Goal: Task Accomplishment & Management: Manage account settings

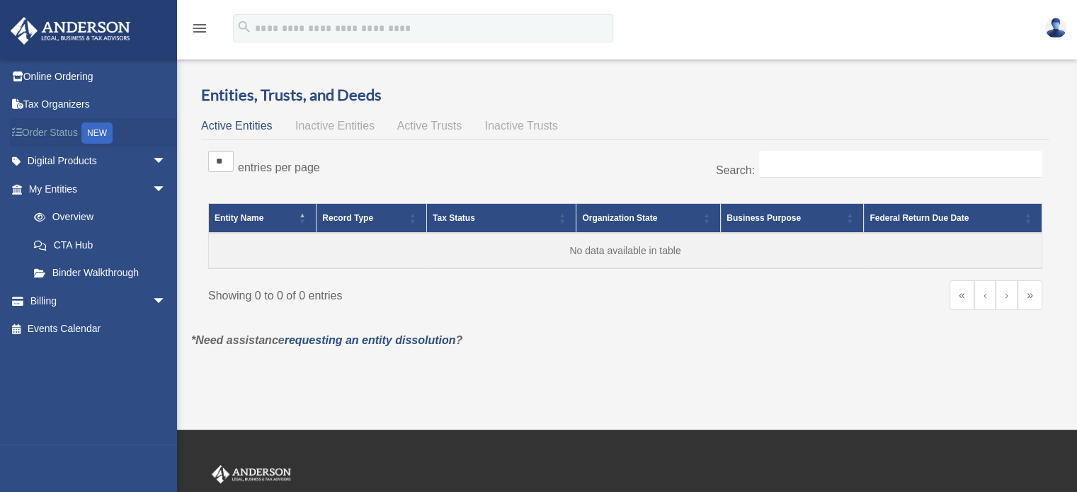
click at [94, 130] on div "NEW" at bounding box center [96, 132] width 31 height 21
click at [74, 191] on link "My Entities arrow_drop_down" at bounding box center [99, 189] width 178 height 28
click at [68, 107] on link "Tax Organizers" at bounding box center [99, 105] width 178 height 28
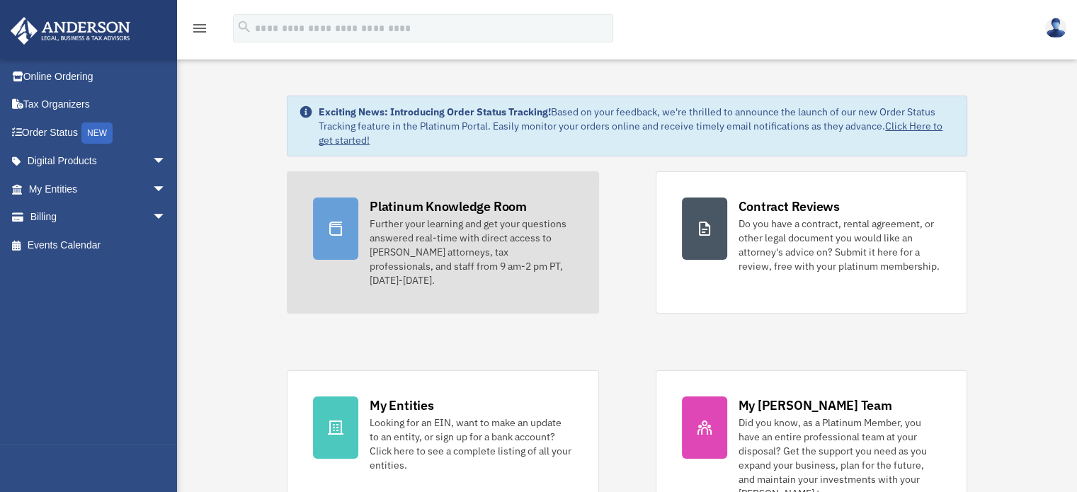
click at [467, 209] on div "Platinum Knowledge Room" at bounding box center [447, 206] width 157 height 18
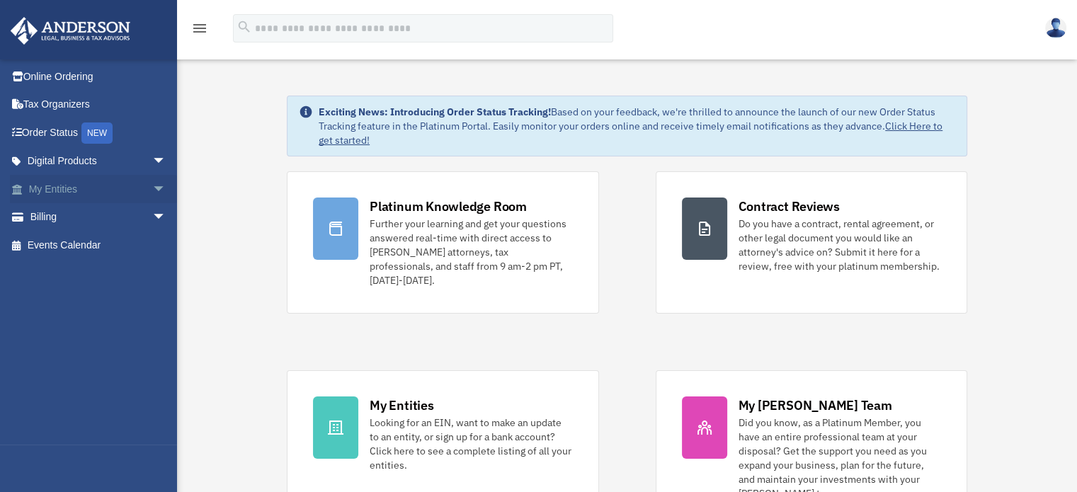
click at [152, 183] on span "arrow_drop_down" at bounding box center [166, 189] width 28 height 29
click at [152, 296] on span "arrow_drop_down" at bounding box center [166, 301] width 28 height 29
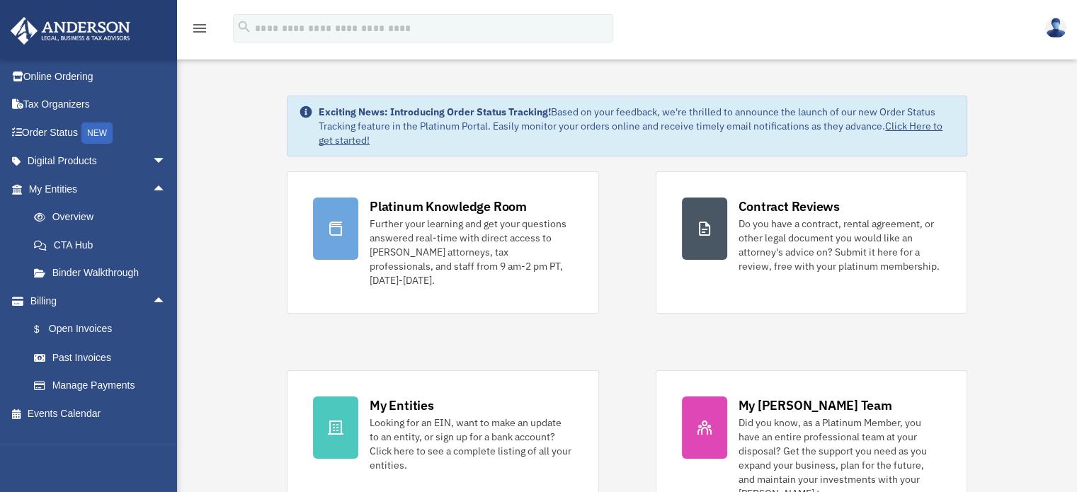
click at [199, 28] on icon "menu" at bounding box center [199, 28] width 17 height 17
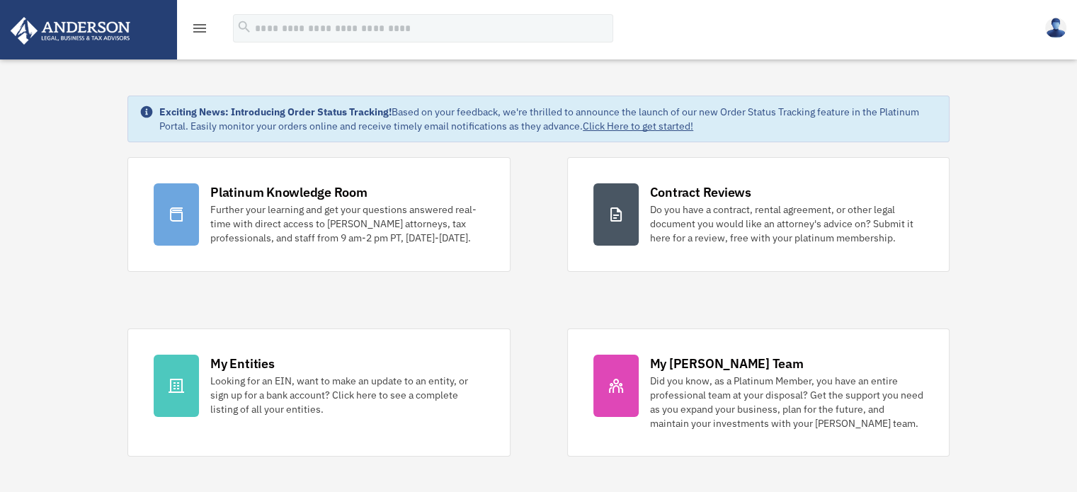
click at [199, 28] on icon "menu" at bounding box center [199, 28] width 17 height 17
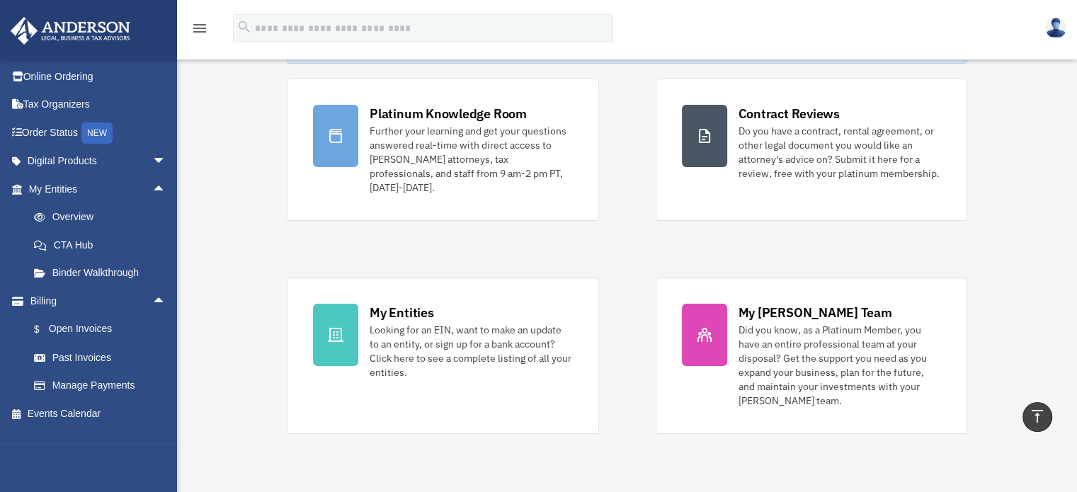
scroll to position [13, 0]
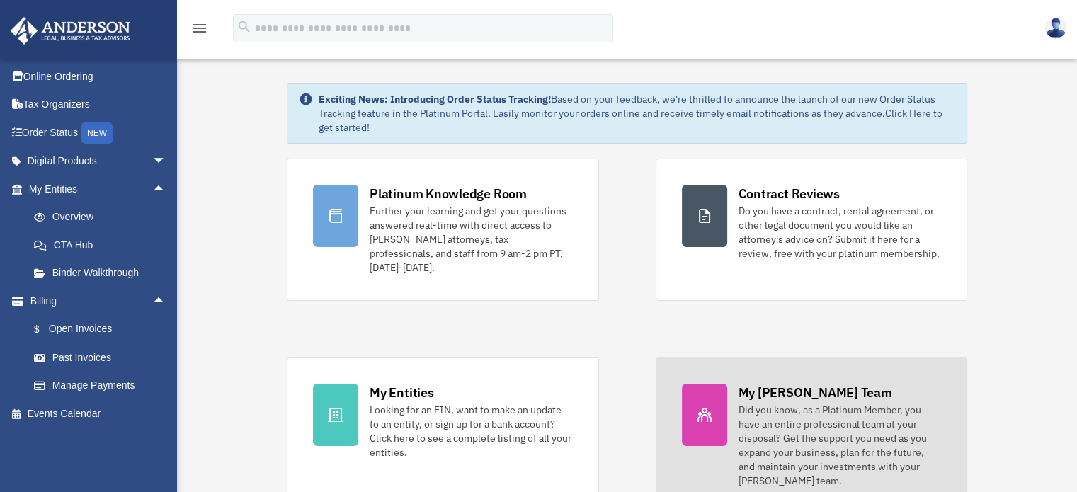
click at [788, 384] on div "My [PERSON_NAME] Team" at bounding box center [815, 393] width 154 height 18
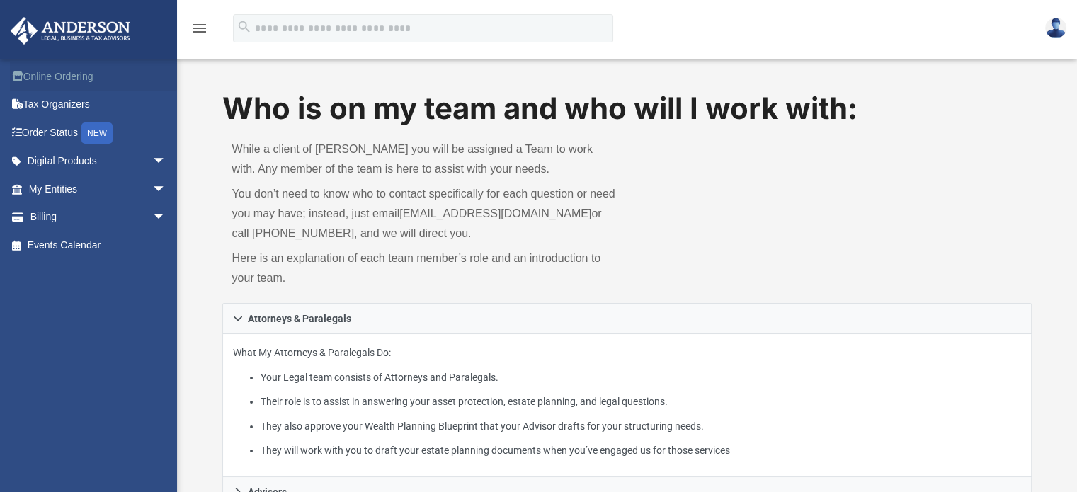
click at [54, 80] on link "Online Ordering" at bounding box center [99, 76] width 178 height 28
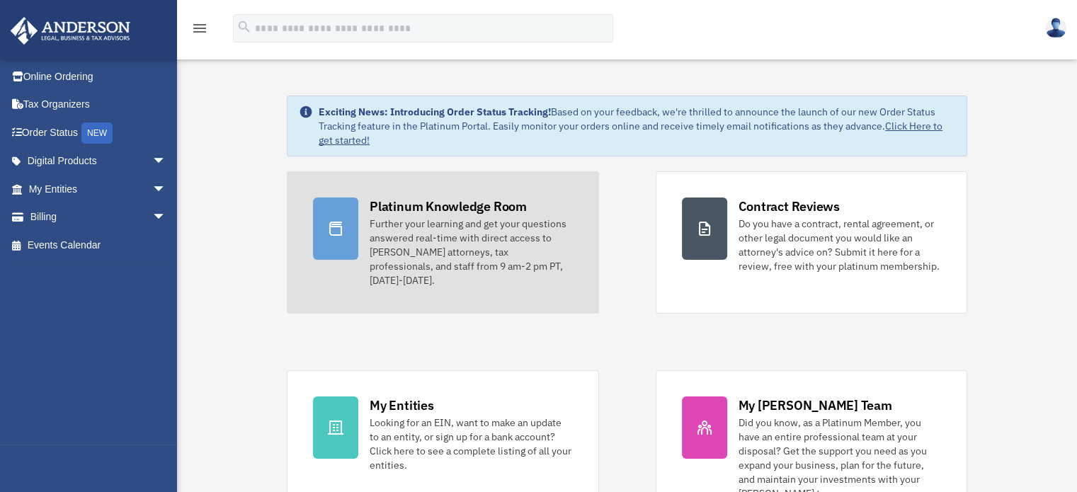
click at [398, 203] on div "Platinum Knowledge Room" at bounding box center [447, 206] width 157 height 18
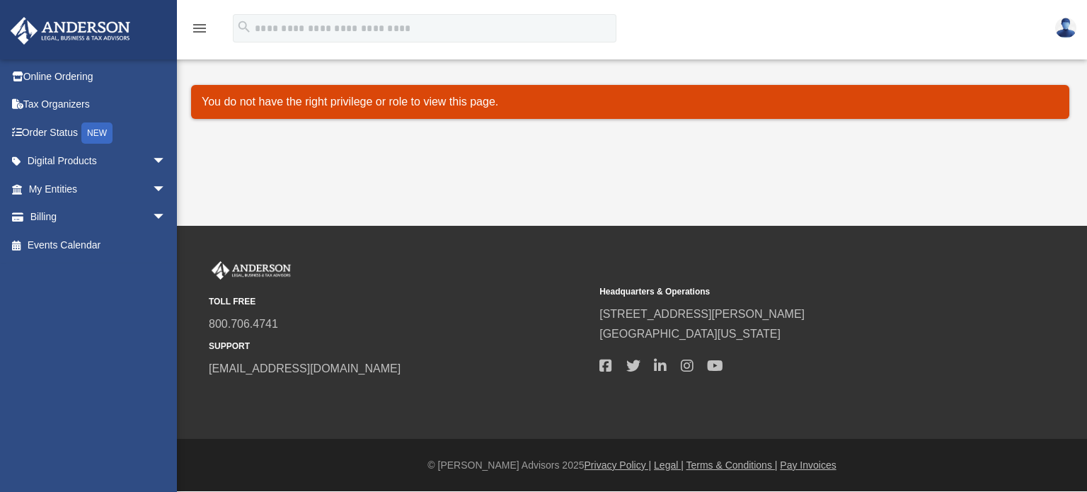
click at [1065, 18] on img at bounding box center [1065, 28] width 21 height 21
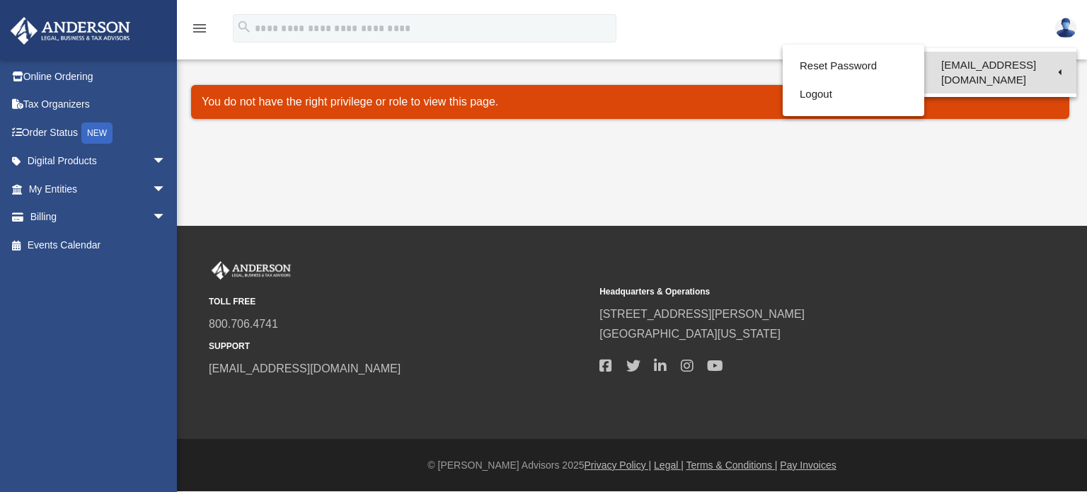
click at [975, 67] on link "[EMAIL_ADDRESS][DOMAIN_NAME]" at bounding box center [1000, 73] width 152 height 42
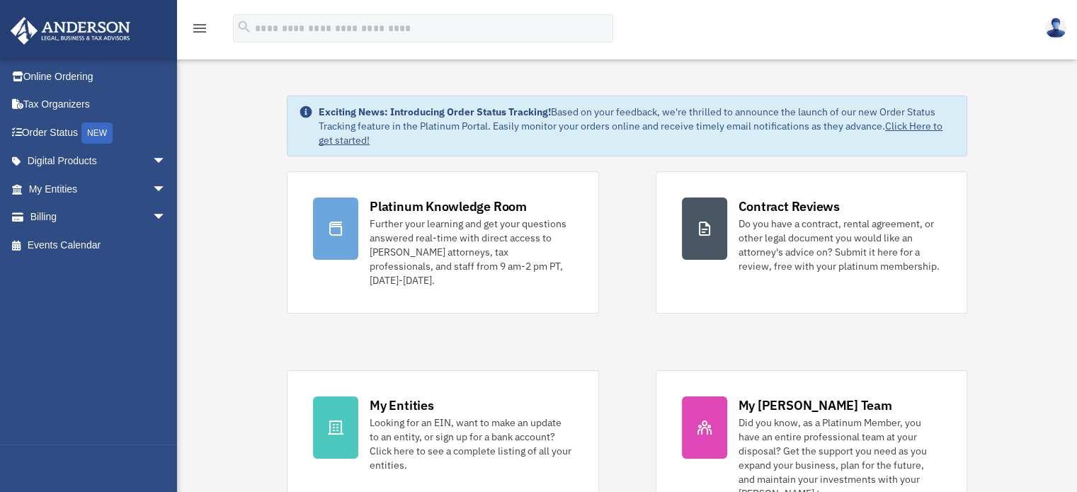
click at [1055, 30] on img at bounding box center [1055, 28] width 21 height 21
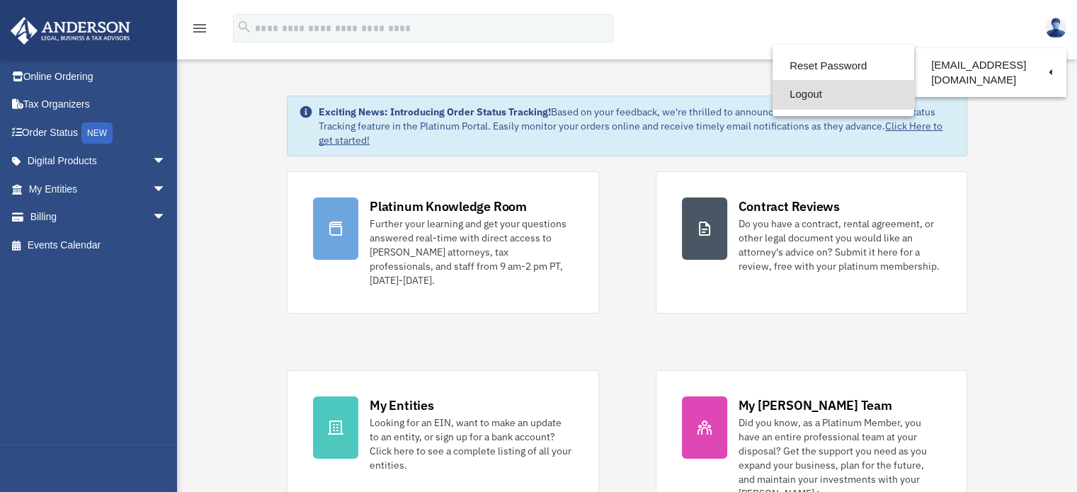
click at [816, 91] on link "Logout" at bounding box center [843, 94] width 142 height 29
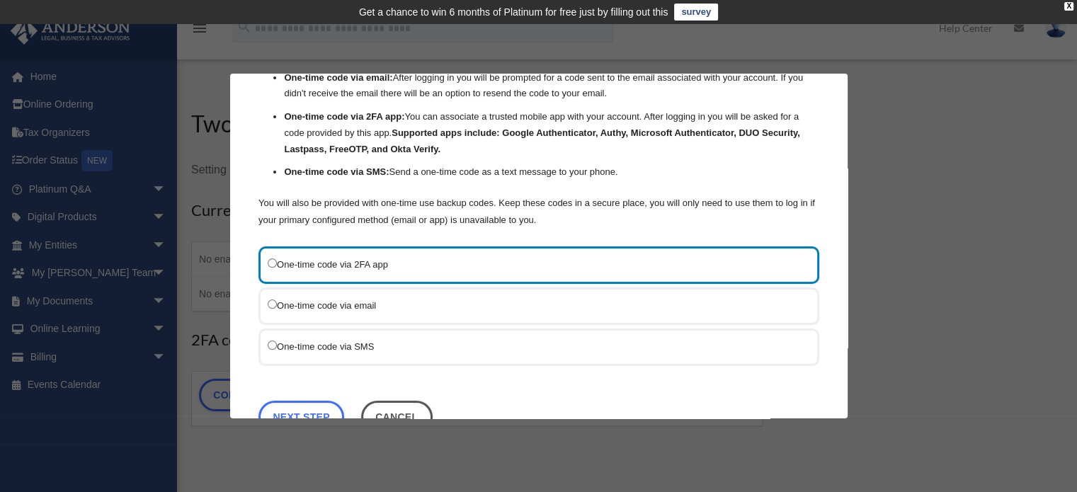
scroll to position [113, 0]
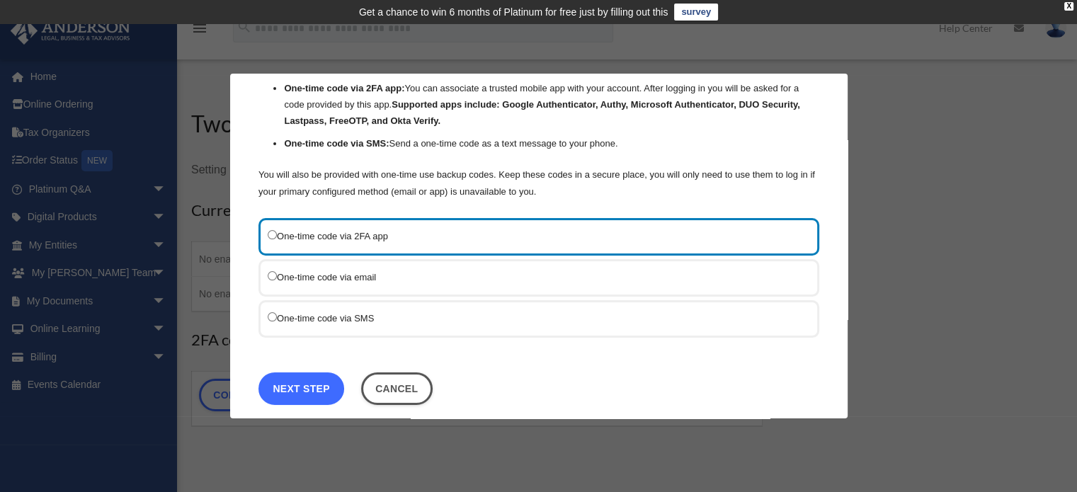
click at [307, 378] on link "Next Step" at bounding box center [301, 388] width 86 height 33
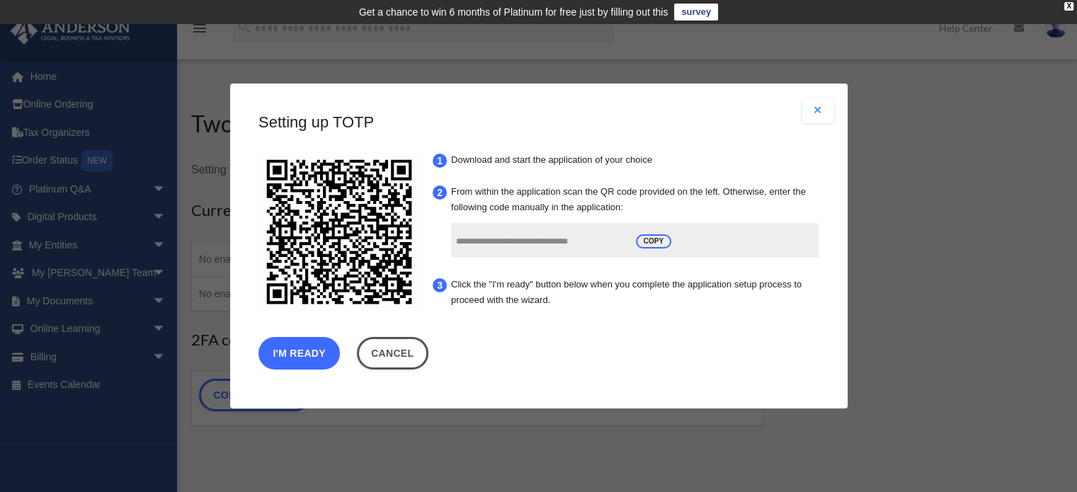
click at [309, 356] on button "I'm Ready" at bounding box center [298, 353] width 81 height 33
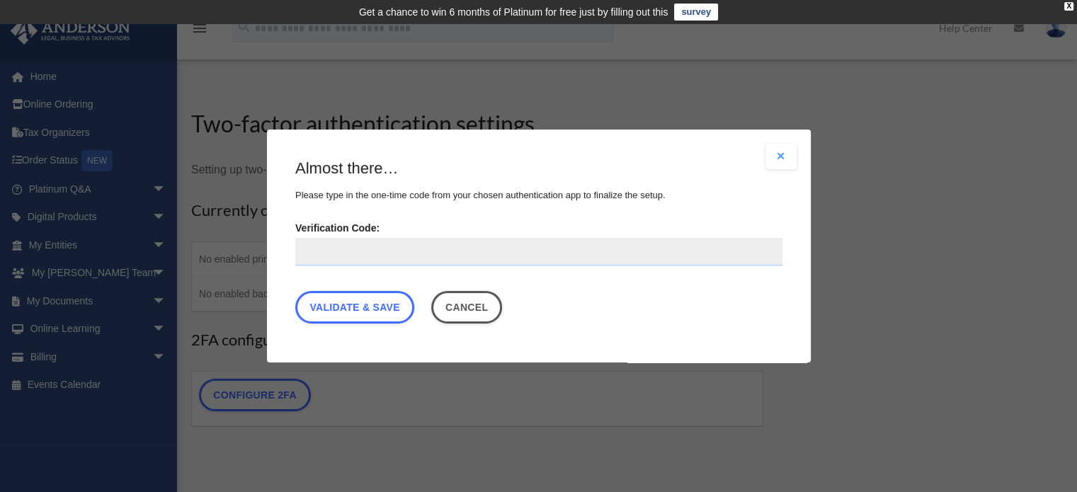
click at [388, 258] on input "Verification Code:" at bounding box center [538, 252] width 487 height 28
click at [478, 311] on button "Cancel" at bounding box center [465, 307] width 71 height 33
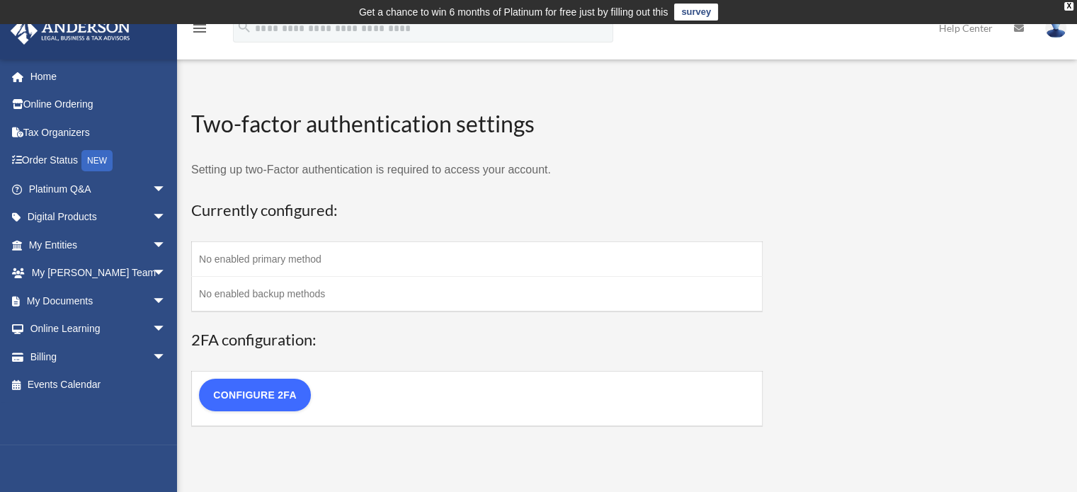
click at [288, 401] on link "Configure 2FA" at bounding box center [255, 395] width 112 height 33
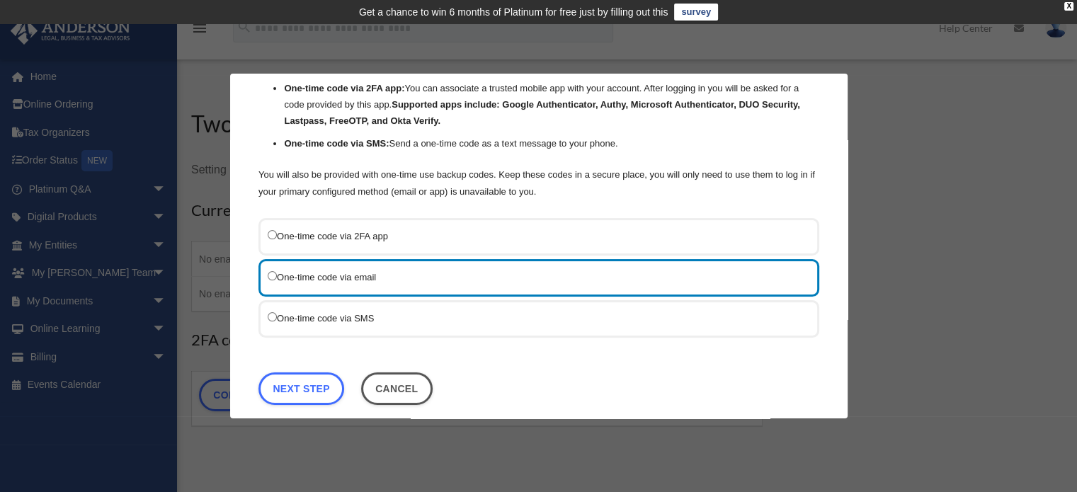
scroll to position [125, 0]
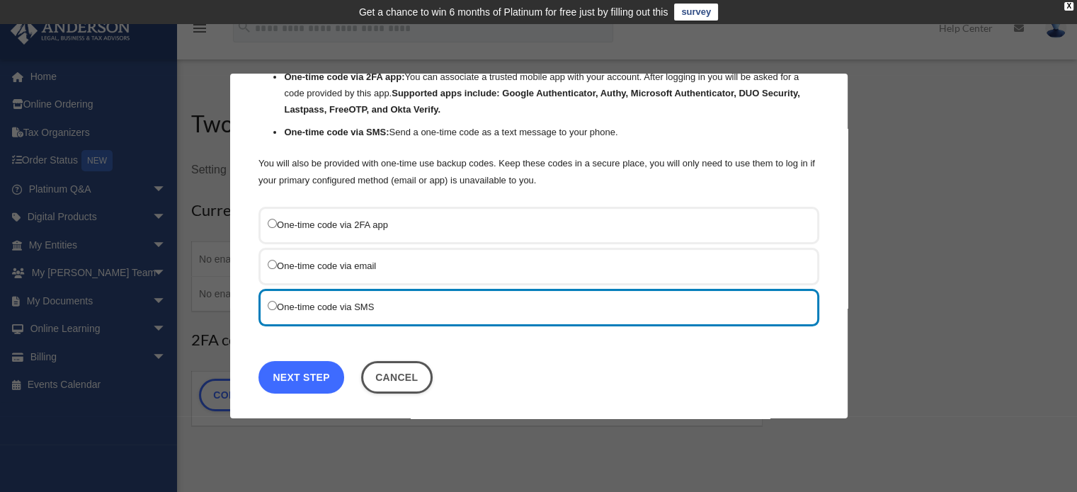
click at [304, 374] on link "Next Step" at bounding box center [301, 377] width 86 height 33
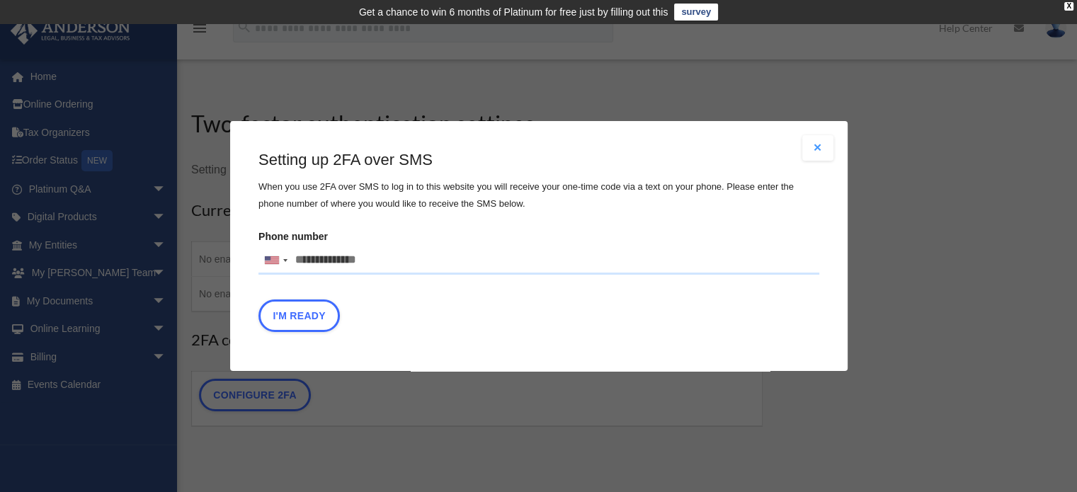
scroll to position [0, 0]
click at [308, 262] on input "Phone number United States +1 United Kingdom +44 Afghanistan (‫افغانستان‬‎) +93…" at bounding box center [538, 260] width 561 height 28
type input "**********"
click at [322, 316] on button "I'm Ready" at bounding box center [298, 315] width 81 height 33
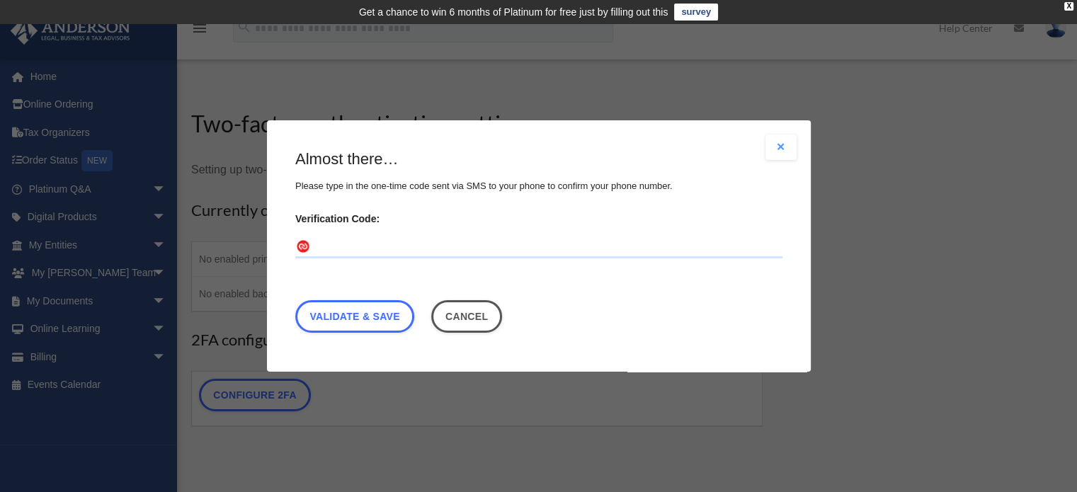
click at [365, 246] on input "Verification Code:" at bounding box center [538, 247] width 487 height 23
type input "******"
click at [382, 319] on link "Validate & Save" at bounding box center [354, 316] width 119 height 33
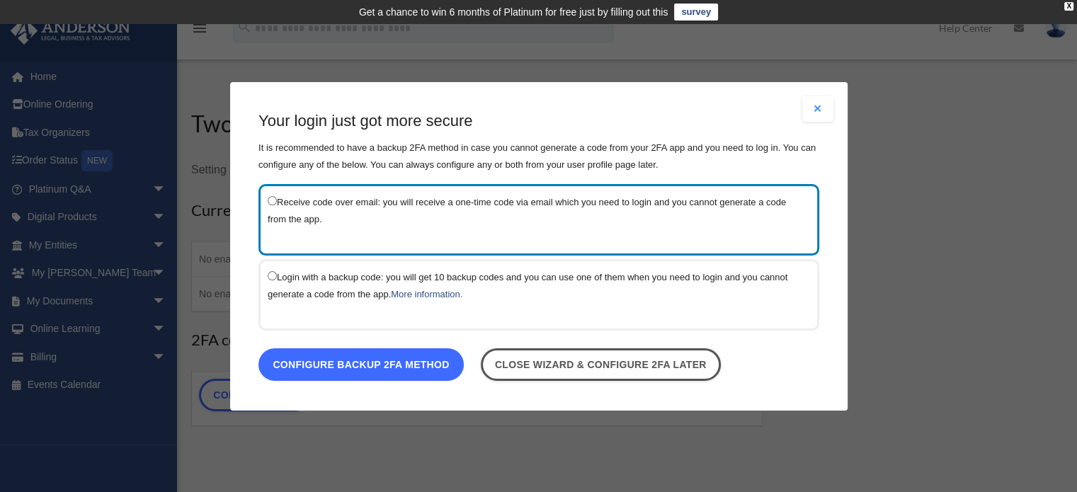
click at [423, 367] on link "Configure backup 2FA method" at bounding box center [360, 364] width 205 height 33
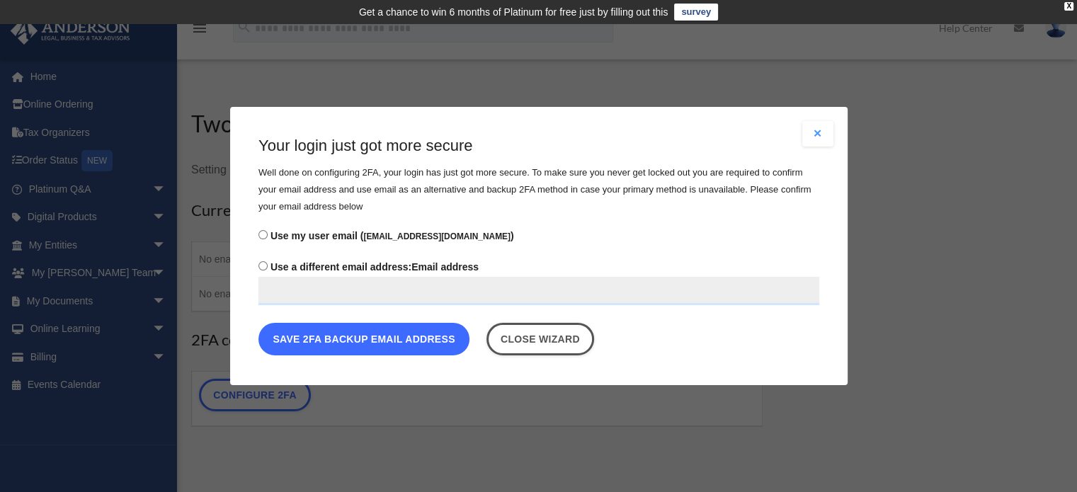
click at [382, 336] on button "Save 2FA backup email address" at bounding box center [363, 339] width 211 height 33
